Goal: Task Accomplishment & Management: Manage account settings

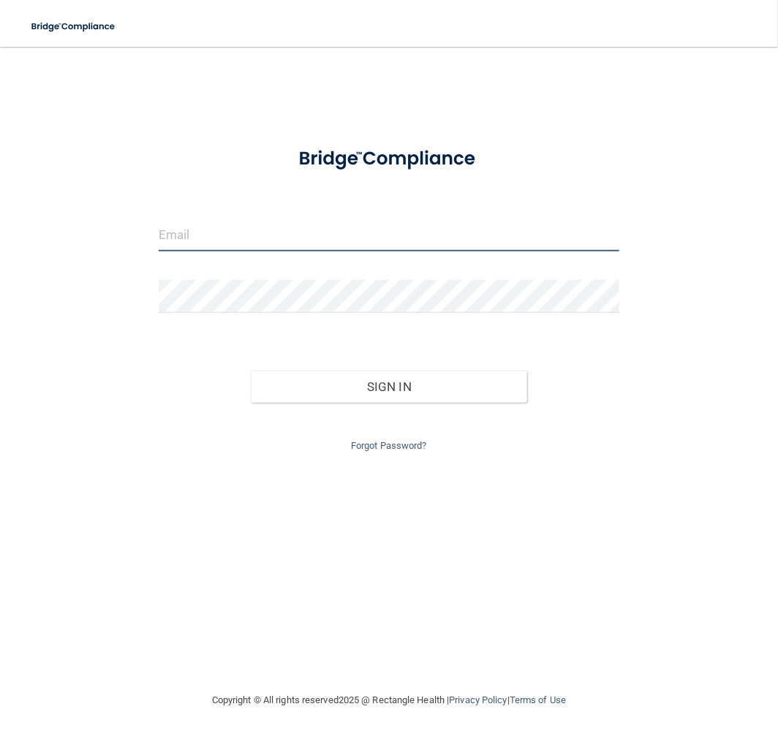
click at [290, 229] on input "email" at bounding box center [389, 235] width 461 height 33
type input "[EMAIL_ADDRESS][DOMAIN_NAME]"
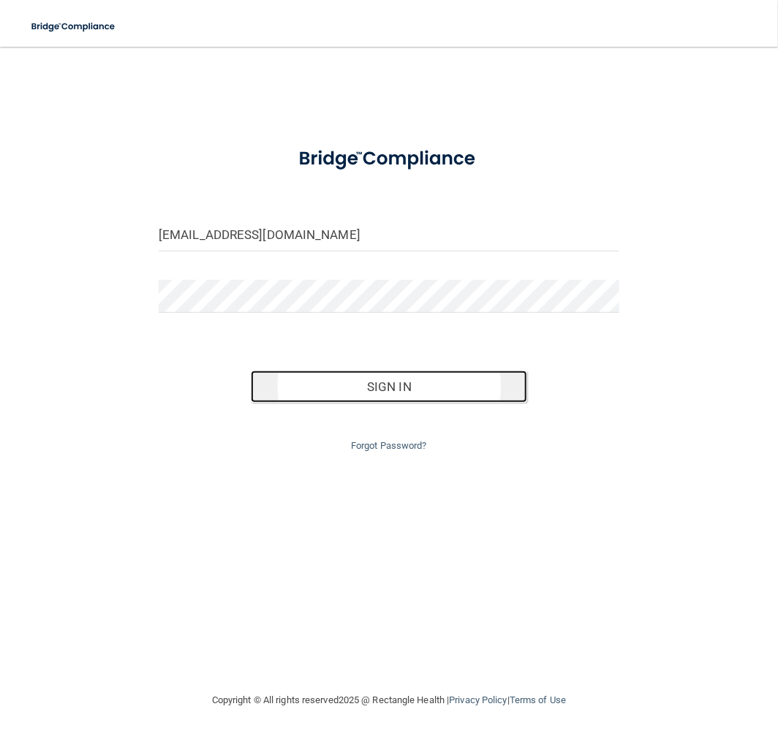
click at [483, 400] on button "Sign In" at bounding box center [389, 387] width 276 height 32
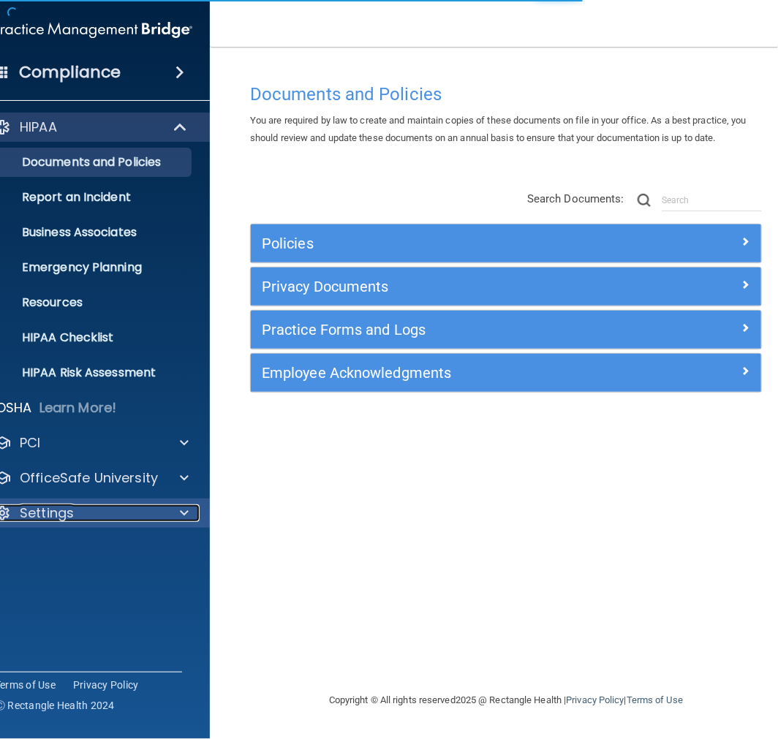
click at [59, 513] on p "Settings" at bounding box center [47, 514] width 54 height 18
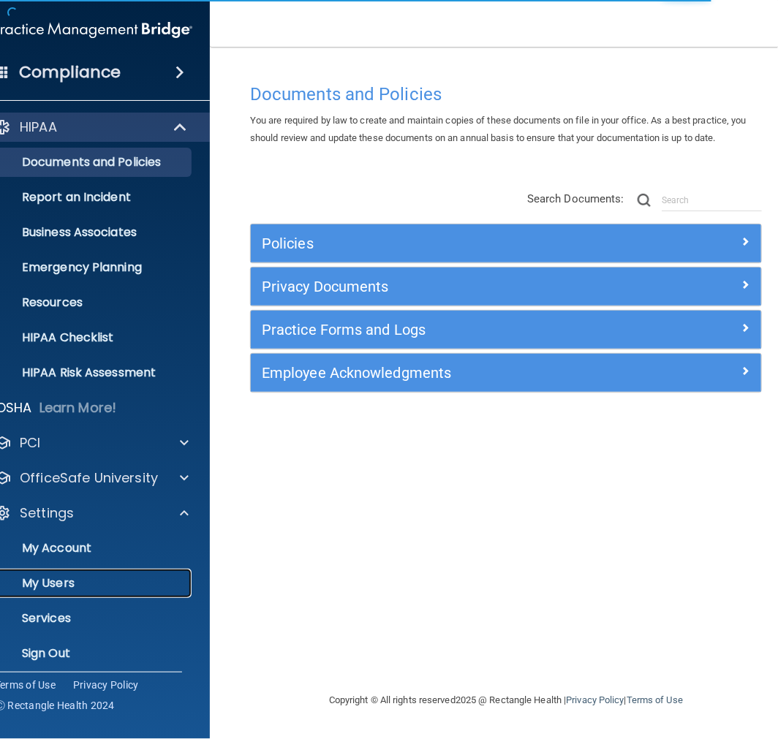
click at [51, 594] on link "My Users" at bounding box center [76, 583] width 230 height 29
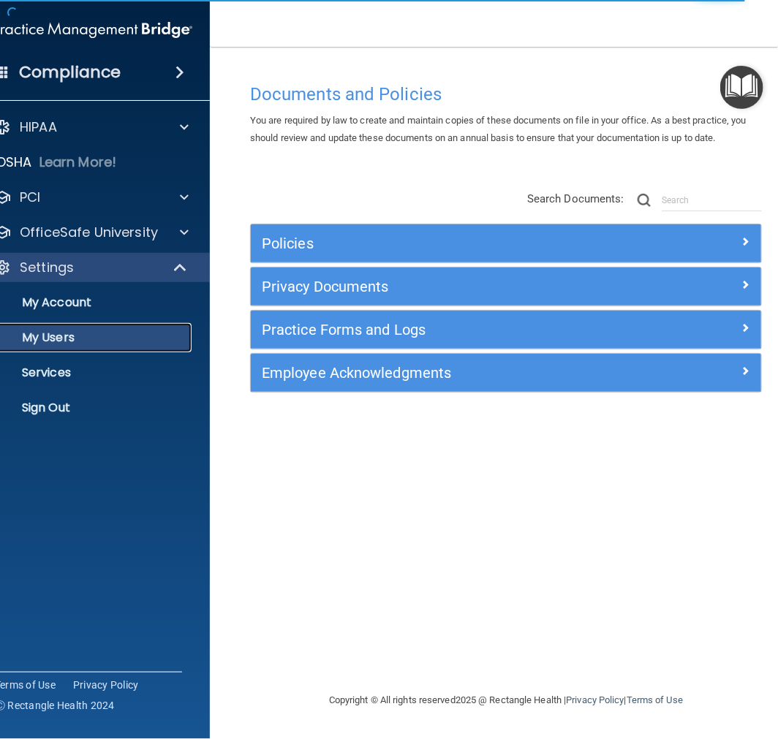
select select "20"
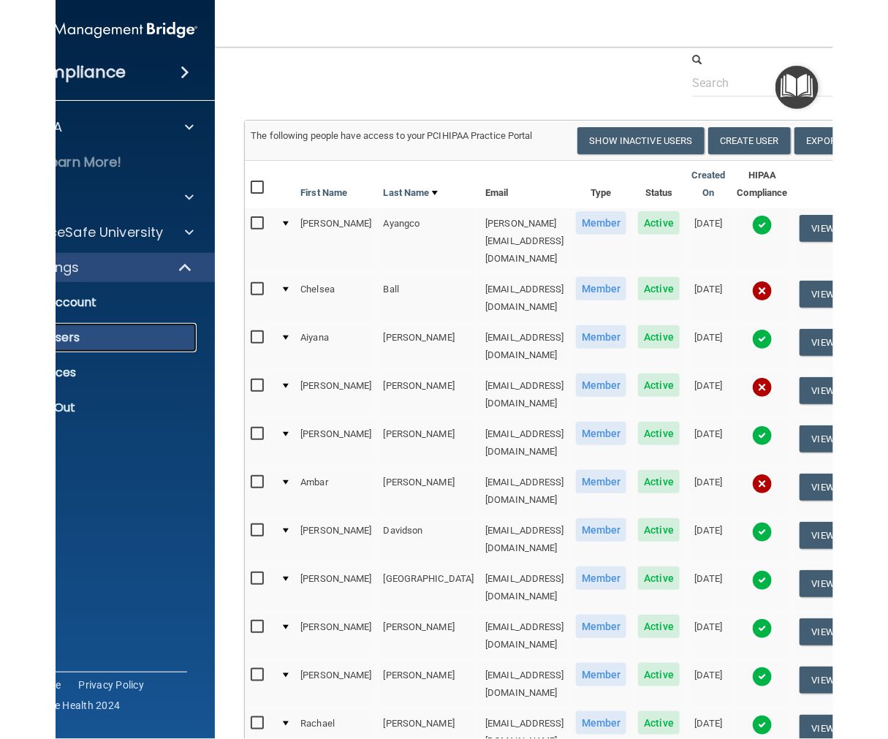
scroll to position [81, 0]
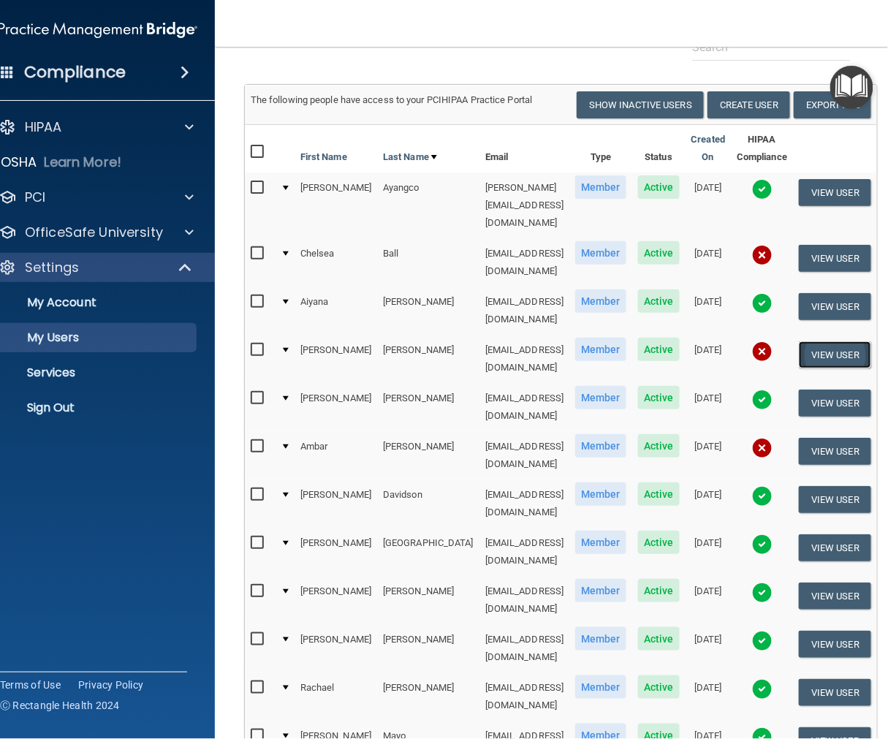
click at [777, 341] on button "View User" at bounding box center [835, 354] width 72 height 27
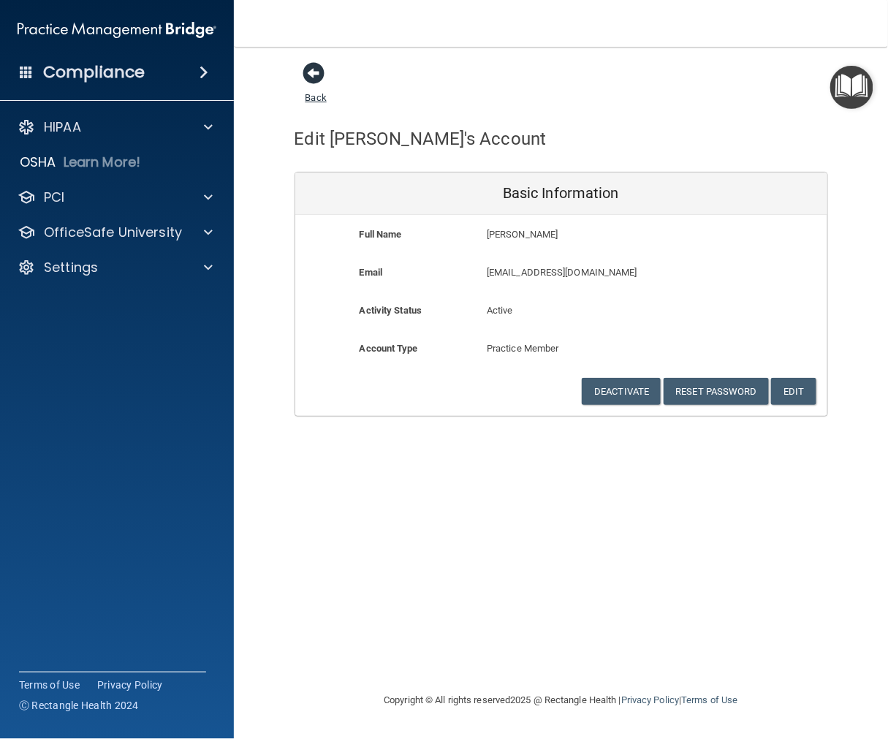
click at [315, 80] on span at bounding box center [314, 73] width 22 height 22
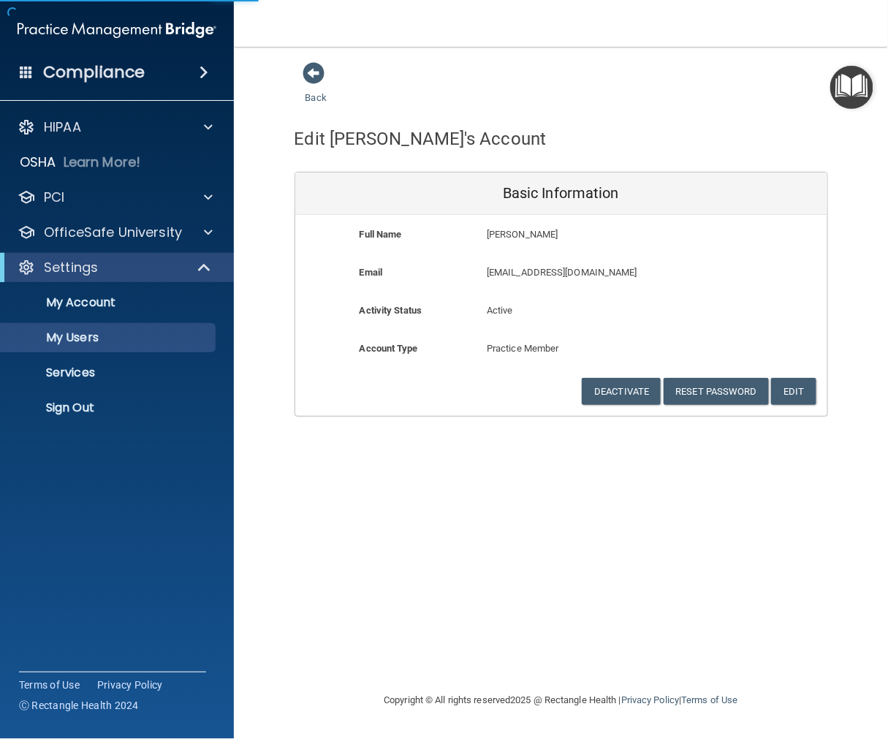
select select "20"
